Goal: Task Accomplishment & Management: Use online tool/utility

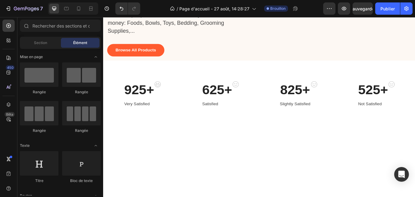
scroll to position [35, 0]
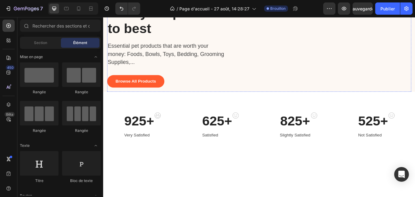
click at [325, 2] on img at bounding box center [363, 2] width 203 height 0
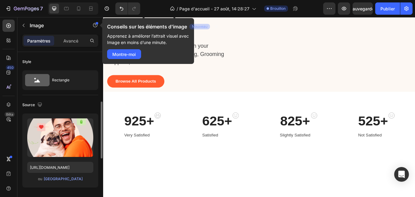
scroll to position [37, 0]
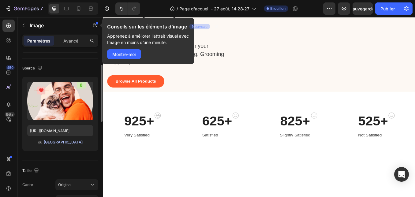
click at [60, 142] on font "[GEOGRAPHIC_DATA]" at bounding box center [63, 142] width 39 height 5
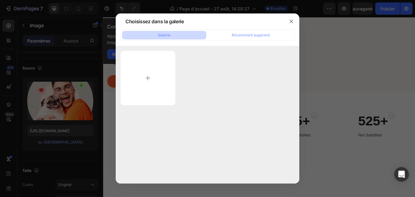
click at [166, 36] on font "Galerie" at bounding box center [164, 35] width 13 height 5
click at [145, 75] on input "file" at bounding box center [148, 78] width 55 height 54
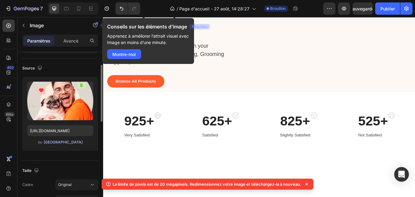
click at [59, 142] on font "[GEOGRAPHIC_DATA]" at bounding box center [63, 142] width 39 height 5
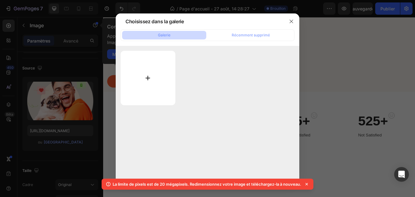
click at [145, 79] on input "file" at bounding box center [148, 78] width 55 height 54
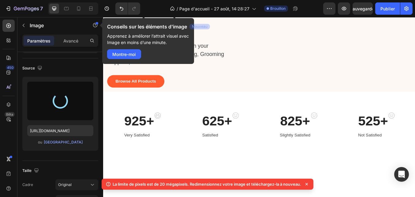
click at [309, 184] on icon at bounding box center [307, 184] width 6 height 6
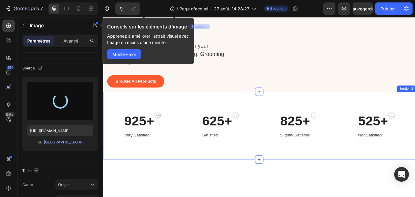
type input "[URL][DOMAIN_NAME]"
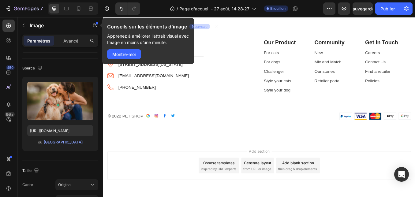
scroll to position [1294, 0]
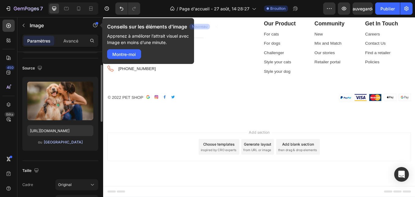
click at [58, 143] on font "[GEOGRAPHIC_DATA]" at bounding box center [63, 142] width 39 height 5
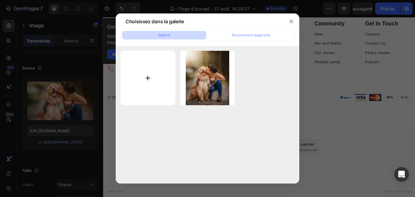
click at [148, 76] on input "file" at bounding box center [148, 78] width 55 height 55
click at [291, 19] on icon "button" at bounding box center [291, 21] width 5 height 5
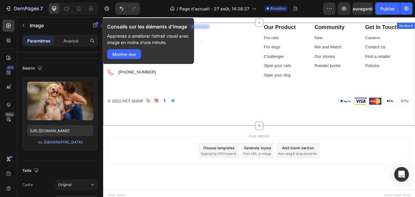
scroll to position [1000, 0]
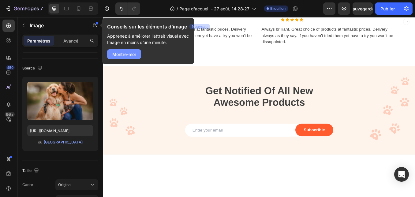
click at [125, 55] on font "Montre-moi" at bounding box center [124, 54] width 24 height 5
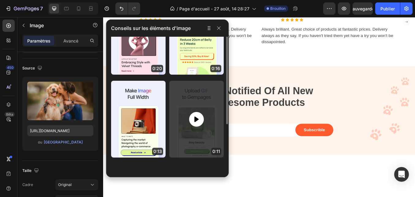
scroll to position [0, 0]
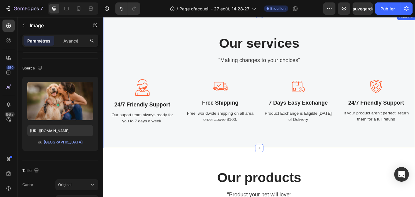
scroll to position [669, 0]
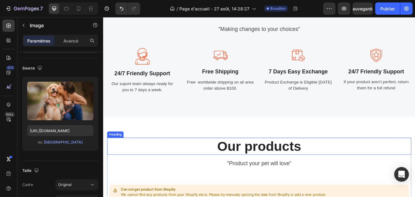
click at [238, 169] on p "Our products" at bounding box center [286, 169] width 357 height 19
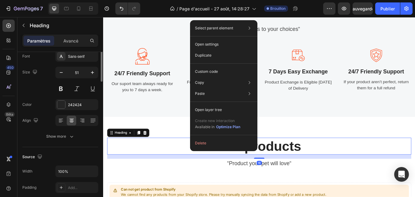
scroll to position [0, 0]
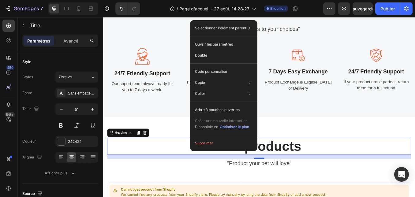
click at [388, 169] on p "Our products" at bounding box center [286, 169] width 357 height 19
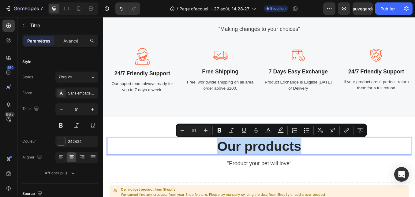
drag, startPoint x: 235, startPoint y: 169, endPoint x: 334, endPoint y: 169, distance: 99.1
click at [334, 169] on p "Our products" at bounding box center [286, 169] width 357 height 19
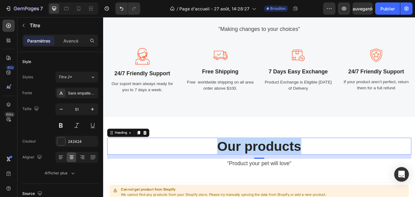
click at [246, 168] on p "Our products" at bounding box center [286, 169] width 357 height 19
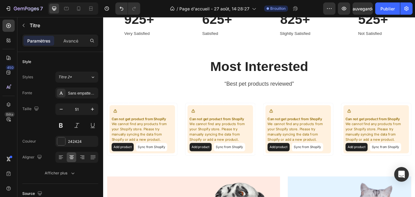
scroll to position [45, 0]
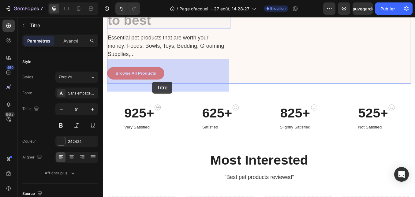
drag, startPoint x: 109, startPoint y: 71, endPoint x: 130, endPoint y: 98, distance: 33.7
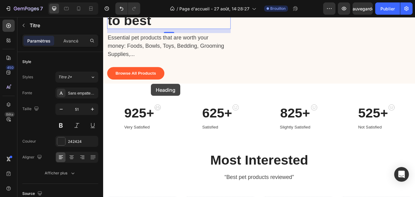
scroll to position [23, 0]
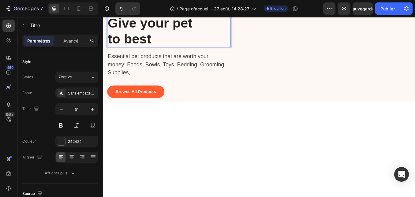
drag, startPoint x: 196, startPoint y: 105, endPoint x: 198, endPoint y: 90, distance: 15.1
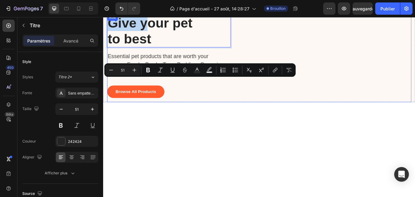
drag, startPoint x: 153, startPoint y: 89, endPoint x: 153, endPoint y: 77, distance: 12.5
click at [153, 77] on div "Give your pet to best Heading 0 Essential pet products that are worth your mone…" at bounding box center [180, 65] width 145 height 103
click at [148, 59] on div "Give your pet to best Heading 0 Essential pet products that are worth your mone…" at bounding box center [180, 65] width 145 height 103
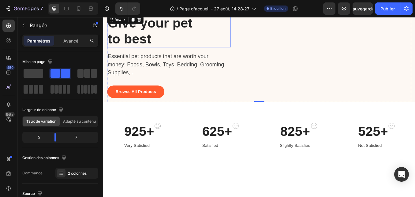
scroll to position [60, 0]
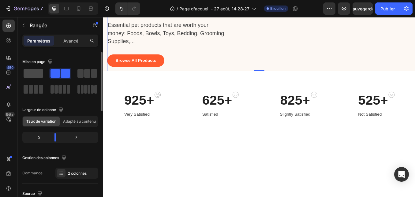
click at [41, 73] on span at bounding box center [34, 73] width 20 height 9
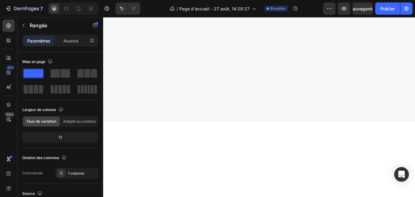
scroll to position [441, 0]
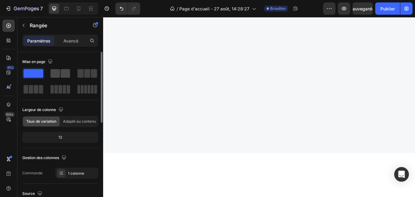
click at [58, 72] on span at bounding box center [54, 73] width 9 height 9
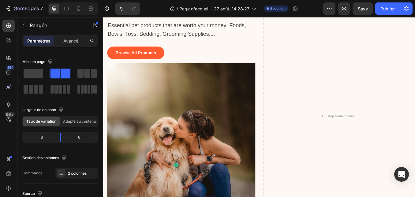
scroll to position [0, 0]
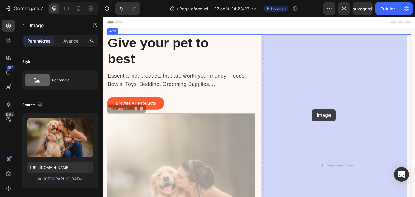
drag, startPoint x: 202, startPoint y: 195, endPoint x: 349, endPoint y: 125, distance: 162.6
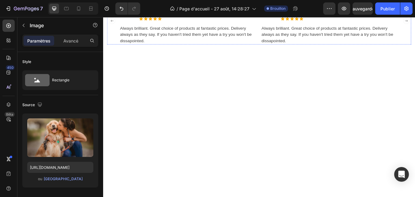
scroll to position [892, 0]
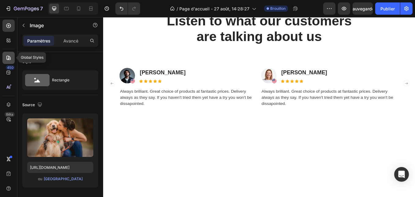
click at [8, 60] on icon at bounding box center [8, 58] width 4 height 4
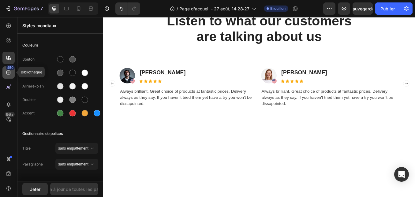
click at [9, 68] on font "450" at bounding box center [10, 67] width 6 height 4
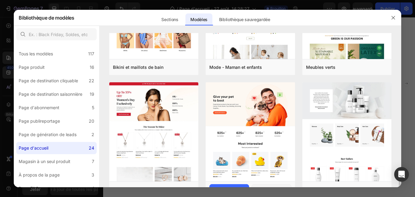
scroll to position [477, 0]
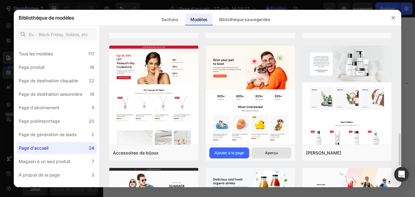
click at [270, 152] on font "Aperçu" at bounding box center [271, 153] width 13 height 5
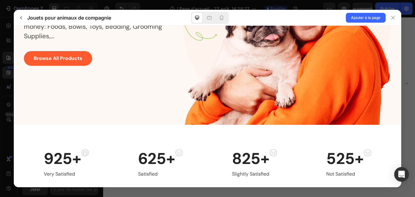
scroll to position [0, 0]
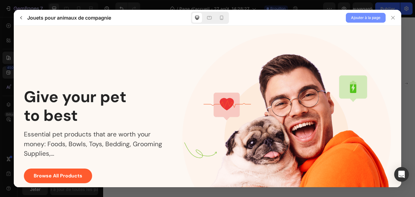
click at [362, 20] on font "Ajouter à la page" at bounding box center [365, 17] width 29 height 5
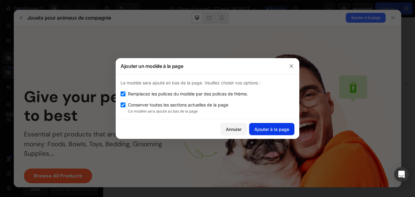
click at [273, 130] on font "Ajouter à la page" at bounding box center [271, 129] width 35 height 5
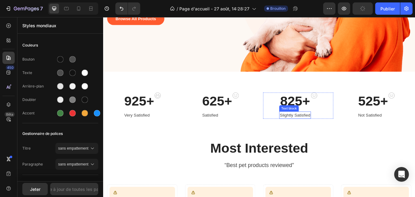
scroll to position [1566, 0]
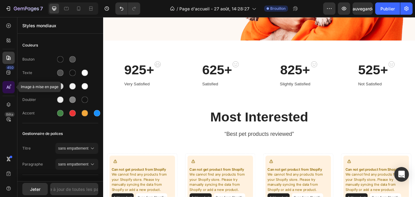
click at [10, 86] on icon at bounding box center [11, 85] width 2 height 2
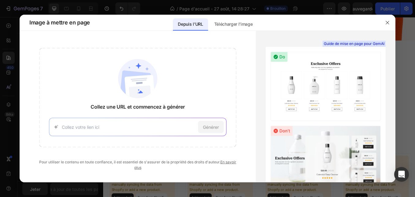
click at [98, 127] on input at bounding box center [129, 127] width 134 height 6
click at [389, 23] on icon "button" at bounding box center [387, 22] width 5 height 5
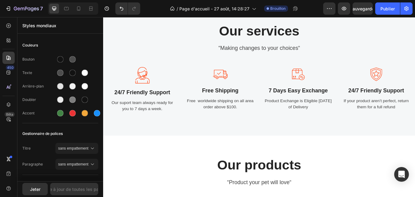
scroll to position [574, 0]
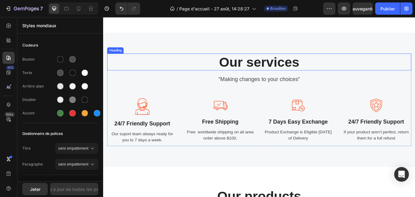
click at [334, 69] on p "Our services" at bounding box center [286, 70] width 357 height 19
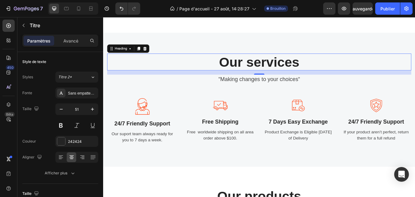
click at [341, 69] on p "Our services" at bounding box center [286, 70] width 357 height 19
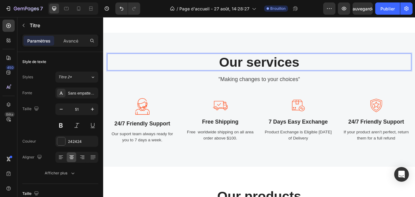
click at [264, 70] on p "Our services" at bounding box center [286, 70] width 357 height 19
click at [216, 89] on p "“Making changes to your choices“" at bounding box center [286, 90] width 357 height 10
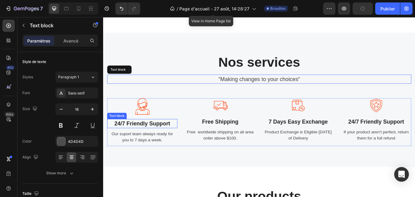
click at [162, 125] on div at bounding box center [149, 122] width 83 height 19
click at [168, 146] on p "24/7 Friendly Support" at bounding box center [148, 143] width 81 height 10
click at [182, 157] on p "Our suport team always ready for you to 7 days a week." at bounding box center [148, 158] width 81 height 15
click at [168, 150] on div "Image 24/7 Friendly Support Text block Our suport team always ready for you to …" at bounding box center [149, 141] width 83 height 56
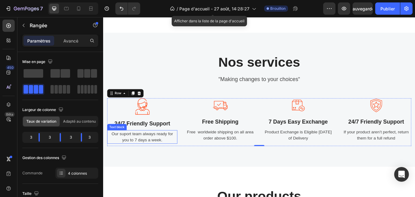
click at [154, 157] on p "Our suport team always ready for you to 7 days a week." at bounding box center [148, 158] width 81 height 15
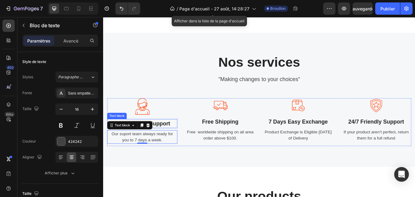
click at [184, 144] on p "24/7 Friendly Support" at bounding box center [148, 143] width 81 height 10
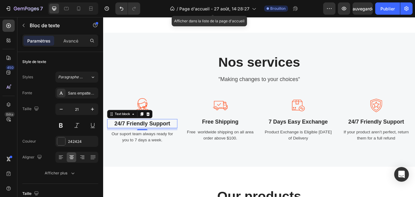
click at [125, 141] on p "24/7 Friendly Support" at bounding box center [148, 143] width 81 height 10
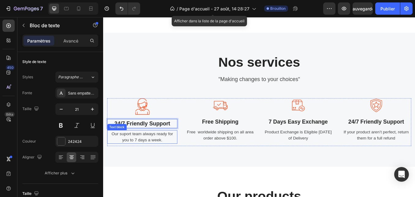
click at [175, 156] on p "Our suport team always ready for you to 7 days a week." at bounding box center [148, 158] width 81 height 15
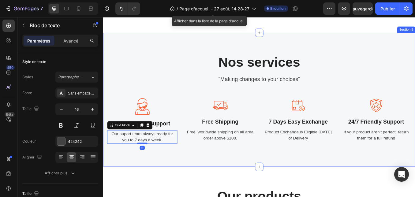
click at [183, 179] on div "Nos services Heading “Making changes to your choices“ Text block Image 24/7 Fri…" at bounding box center [286, 114] width 367 height 158
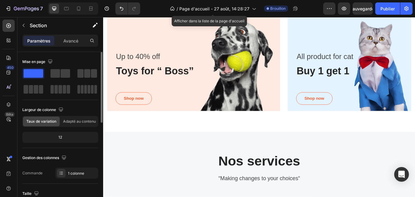
scroll to position [37, 0]
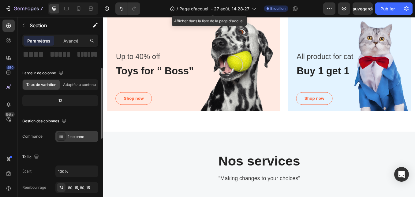
click at [63, 137] on icon at bounding box center [61, 136] width 5 height 5
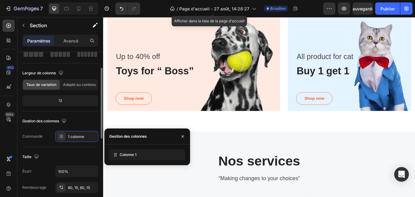
click at [74, 150] on div "Taille Écart 100% Rembourrage 80, 15, 80, 15 Remplissage de page Oui Non" at bounding box center [60, 180] width 76 height 67
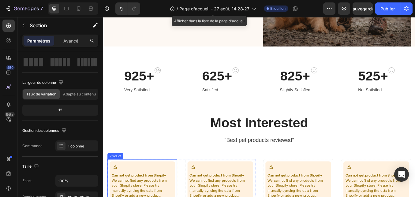
scroll to position [201, 0]
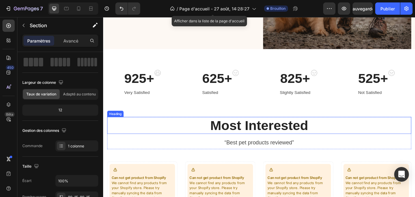
click at [274, 135] on p "Most Interested" at bounding box center [286, 144] width 357 height 19
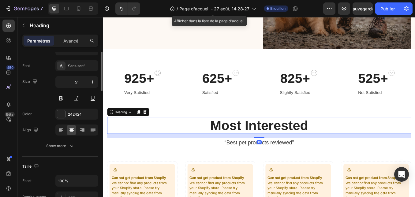
scroll to position [0, 0]
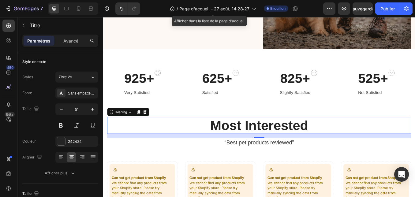
click at [345, 144] on p "Most Interested" at bounding box center [286, 144] width 357 height 19
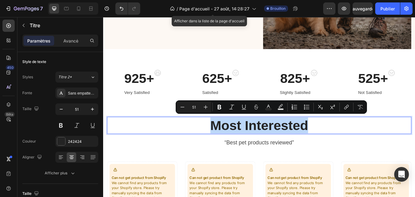
drag, startPoint x: 227, startPoint y: 138, endPoint x: 342, endPoint y: 145, distance: 114.6
click at [342, 145] on p "Most Interested" at bounding box center [286, 144] width 357 height 19
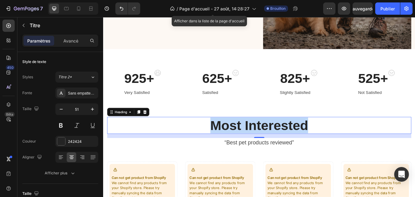
click at [353, 141] on p "Most Interested" at bounding box center [286, 144] width 357 height 19
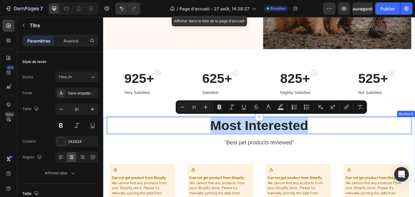
click at [332, 170] on div "Most Interested Heading 16 “Best pet products reviewed” Text block Row Can not …" at bounding box center [287, 192] width 358 height 115
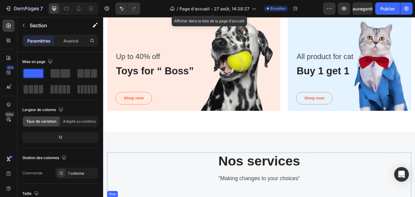
scroll to position [568, 0]
